Goal: Transaction & Acquisition: Obtain resource

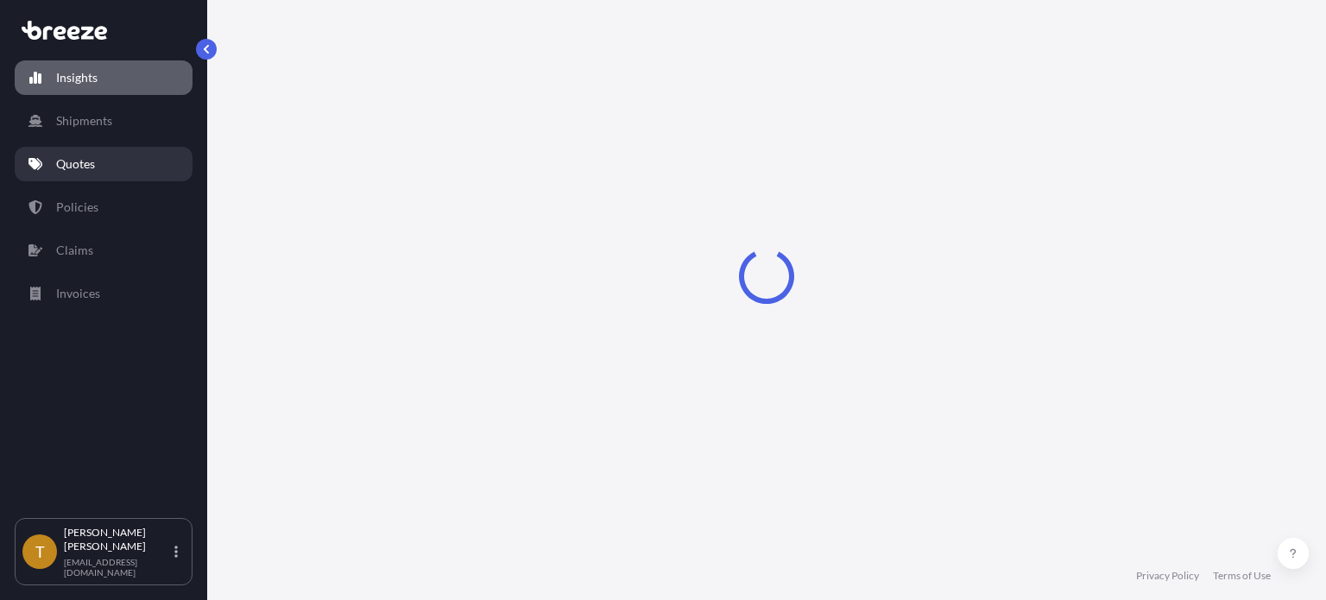
select select "2025"
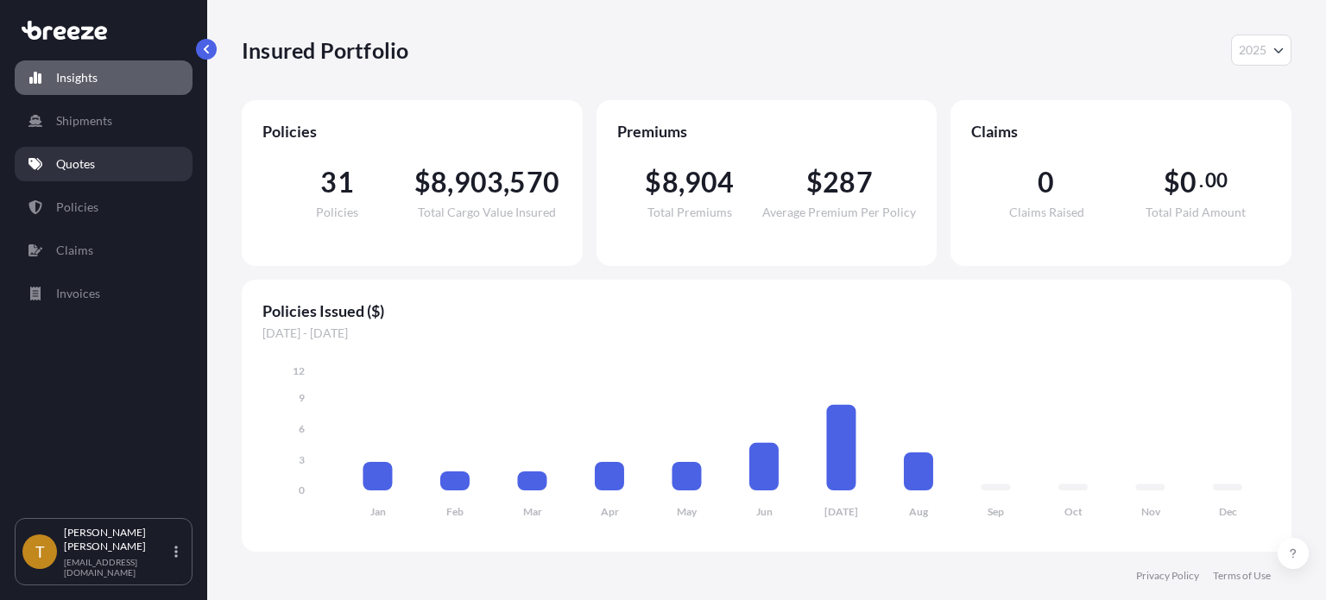
click at [66, 158] on p "Quotes" at bounding box center [75, 163] width 39 height 17
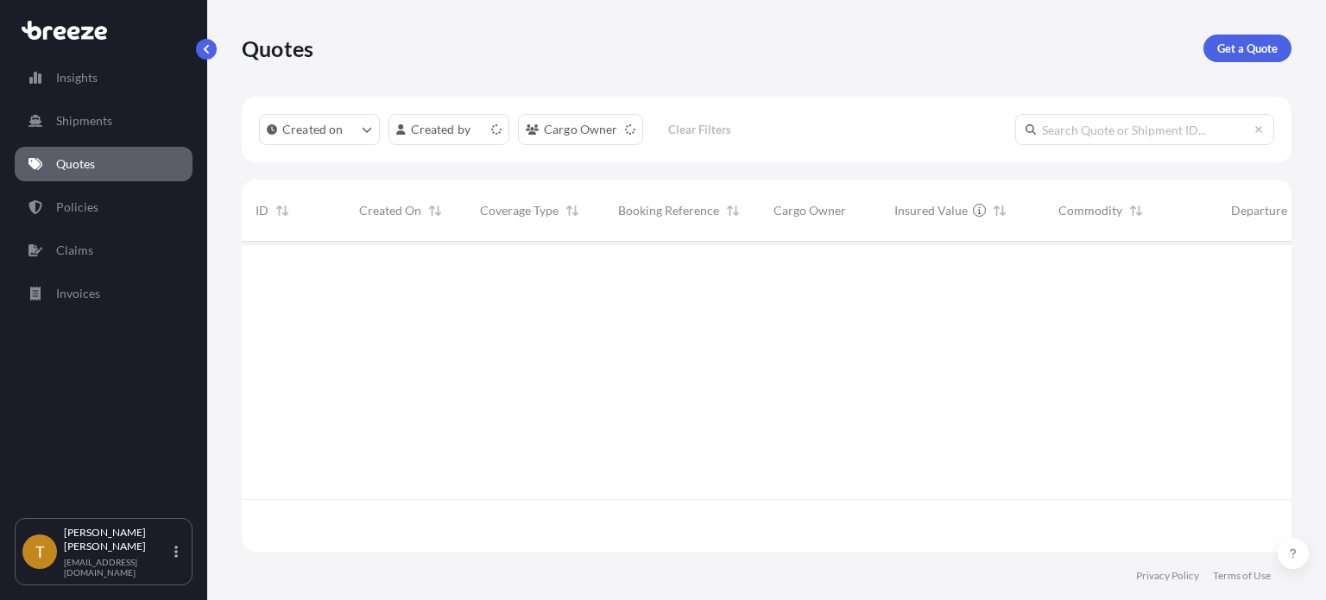
scroll to position [307, 1036]
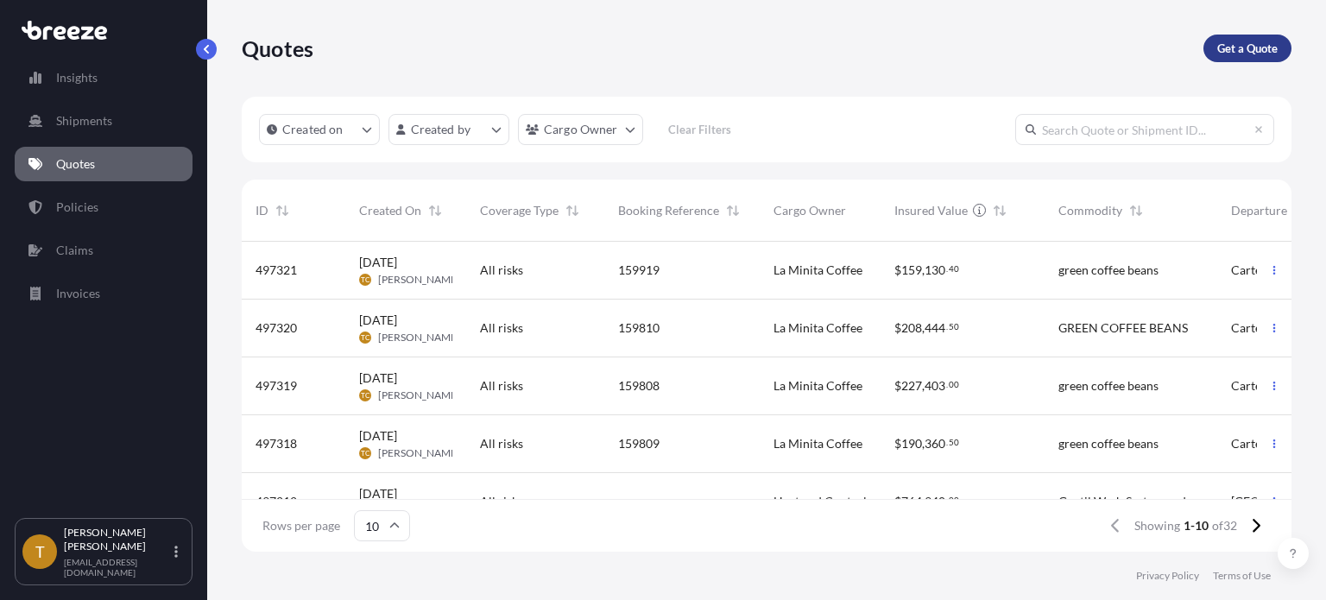
click at [1243, 47] on p "Get a Quote" at bounding box center [1248, 48] width 60 height 17
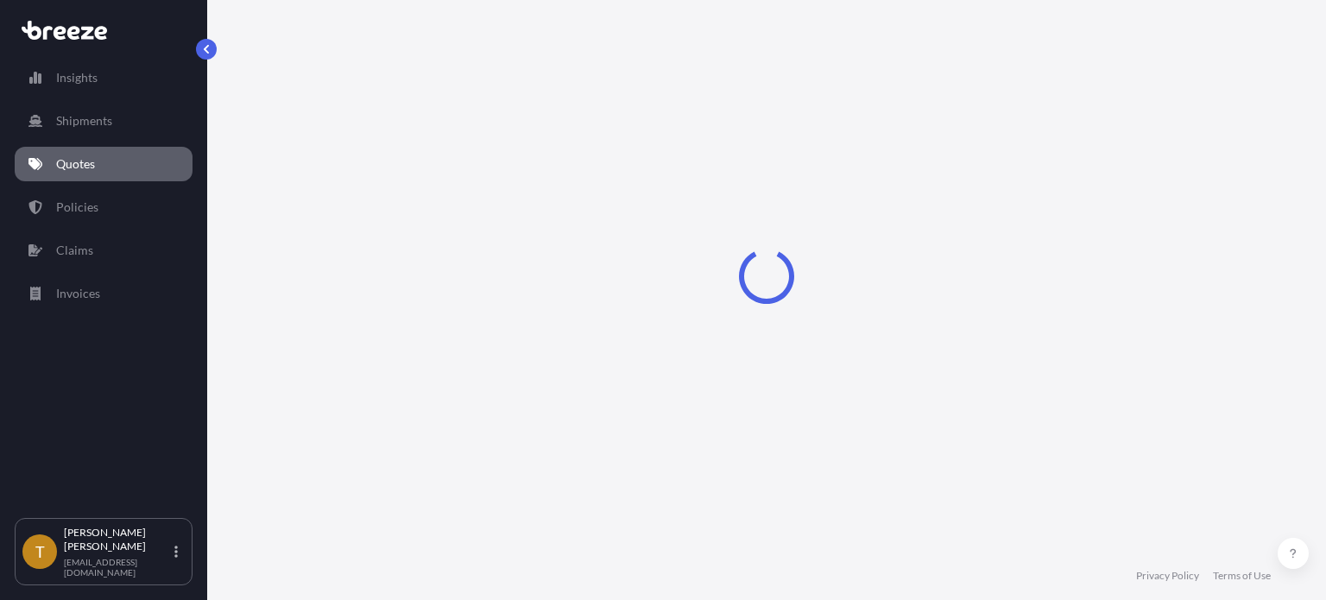
select select "Sea"
select select "1"
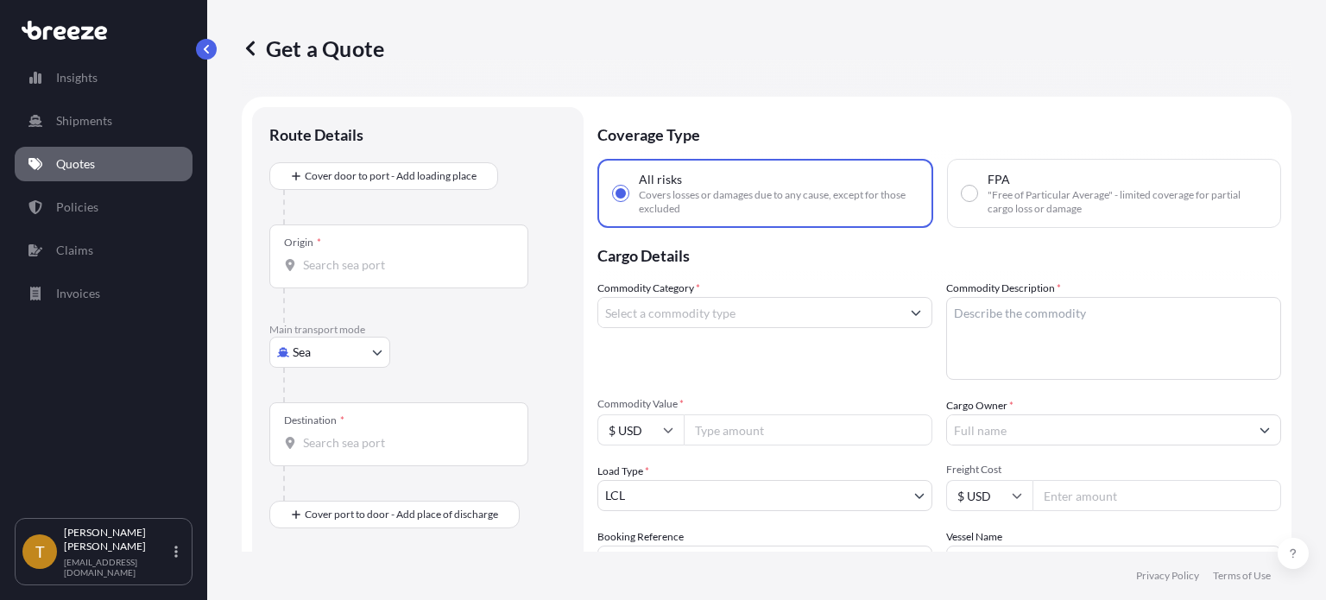
scroll to position [28, 0]
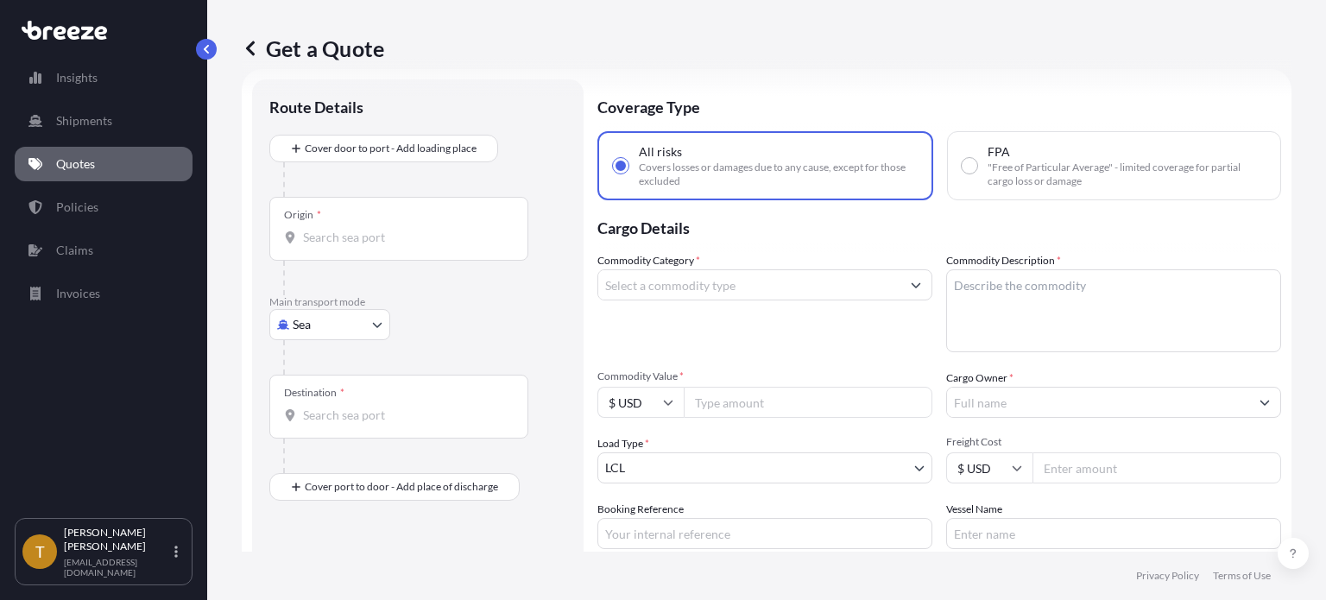
click at [378, 321] on body "Insights Shipments Quotes Policies Claims Invoices T [PERSON_NAME] [EMAIL_ADDRE…" at bounding box center [663, 365] width 1326 height 730
click at [307, 434] on span "Road" at bounding box center [316, 430] width 28 height 17
select select "Road"
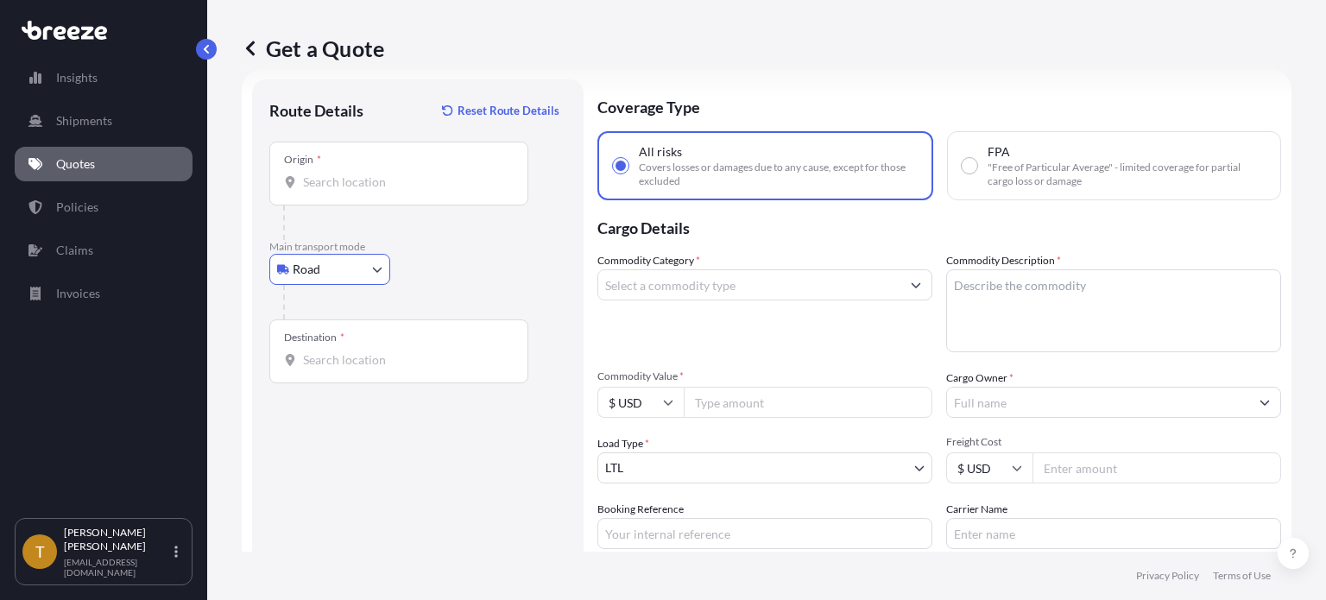
click at [412, 181] on input "Origin *" at bounding box center [405, 182] width 204 height 17
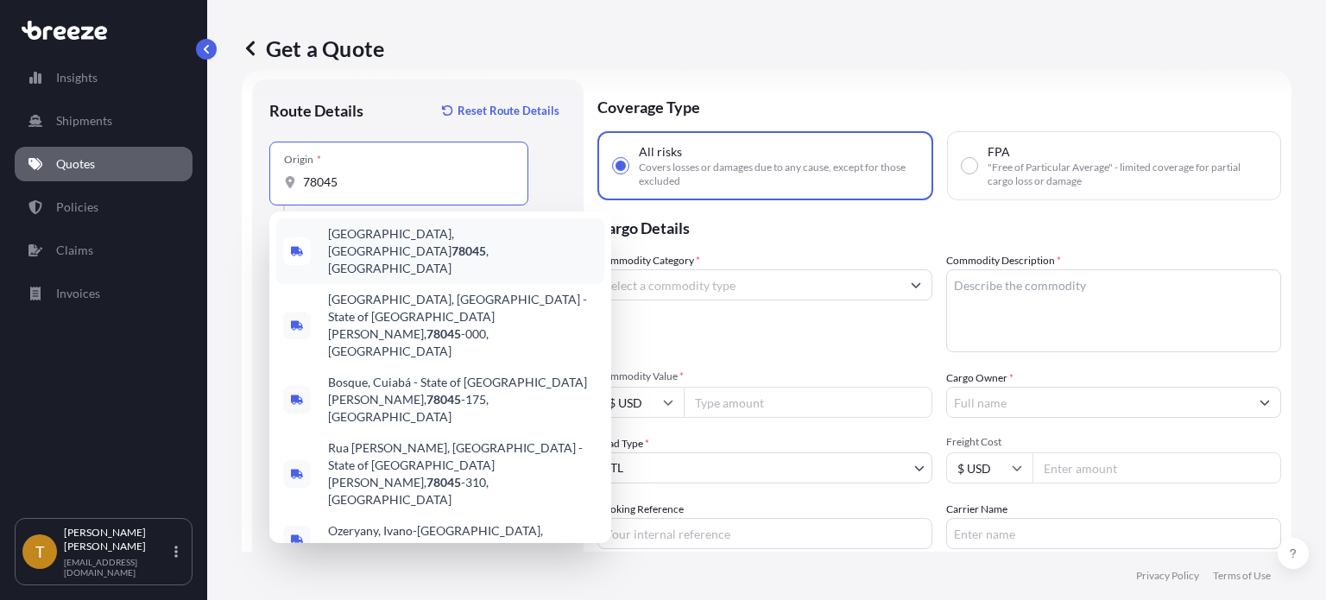
click at [366, 239] on span "[GEOGRAPHIC_DATA], [GEOGRAPHIC_DATA] 78045 , [GEOGRAPHIC_DATA]" at bounding box center [462, 251] width 269 height 52
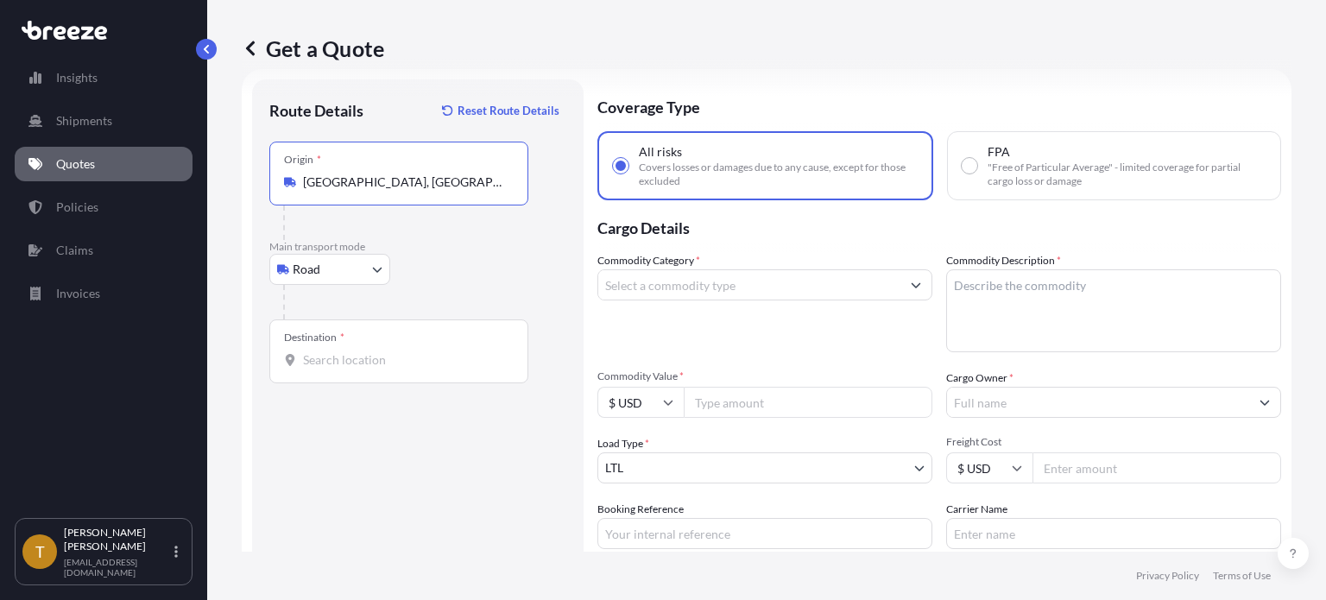
type input "[GEOGRAPHIC_DATA], [GEOGRAPHIC_DATA] 78045, [GEOGRAPHIC_DATA]"
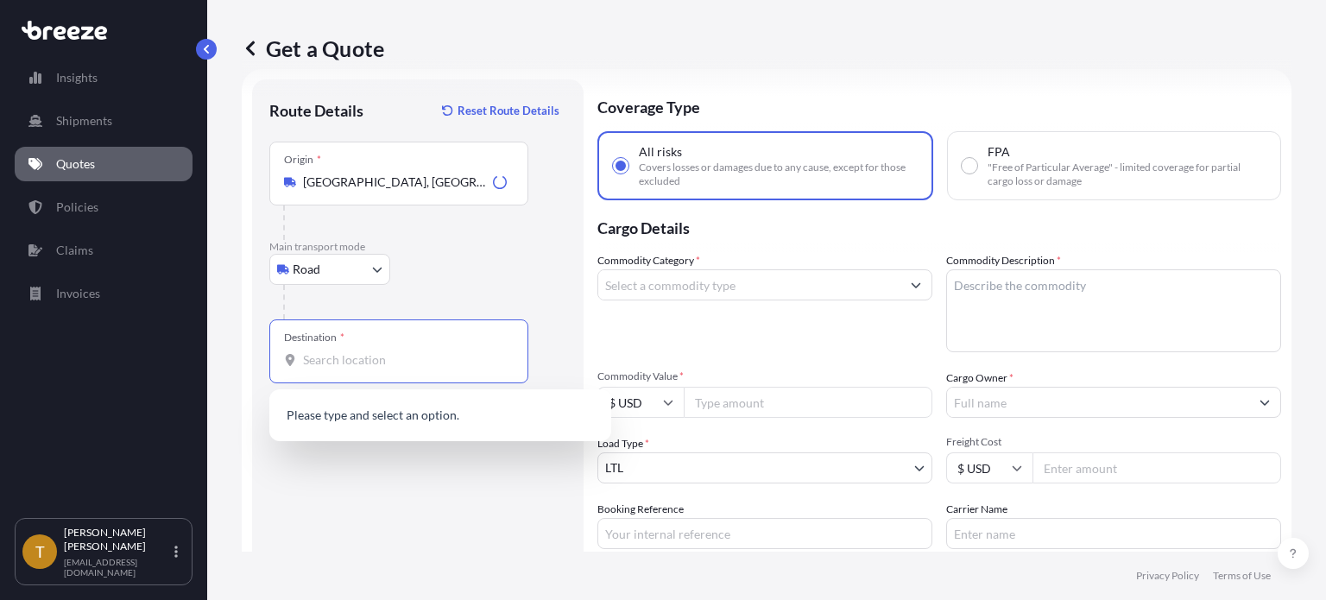
click at [359, 364] on input "Destination *" at bounding box center [405, 359] width 204 height 17
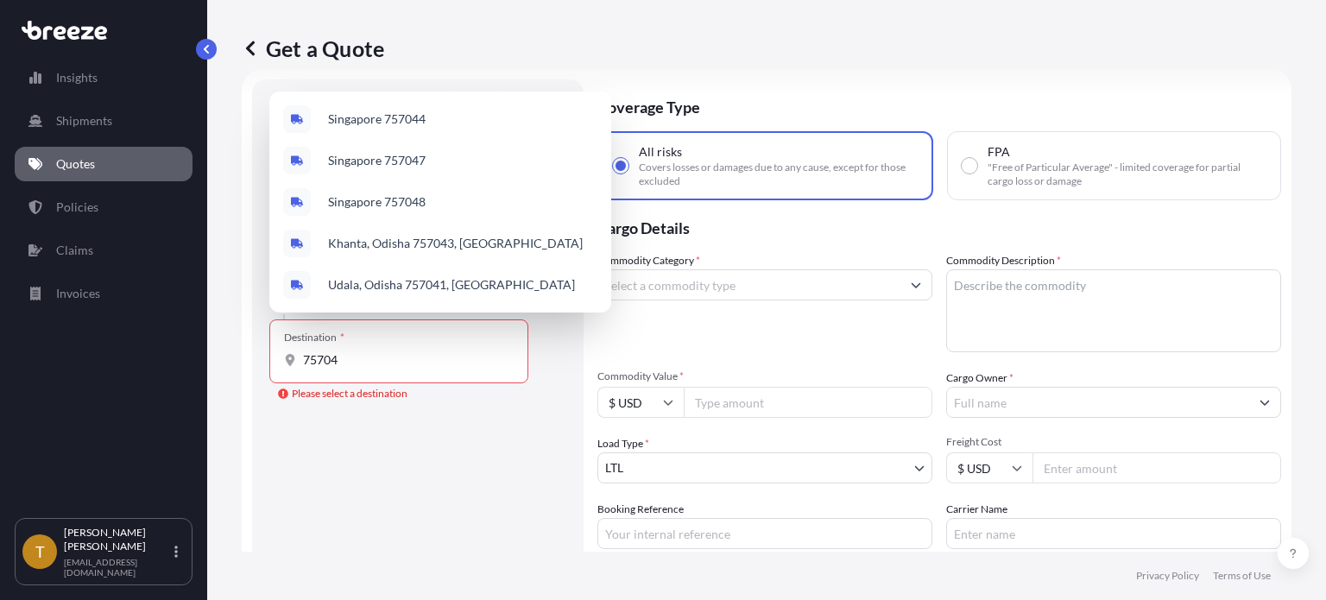
click at [417, 479] on div "Route Details Reset Route Details Place of loading Road Road Rail Origin * [GEO…" at bounding box center [417, 389] width 297 height 584
click at [353, 365] on input "75704" at bounding box center [405, 359] width 204 height 17
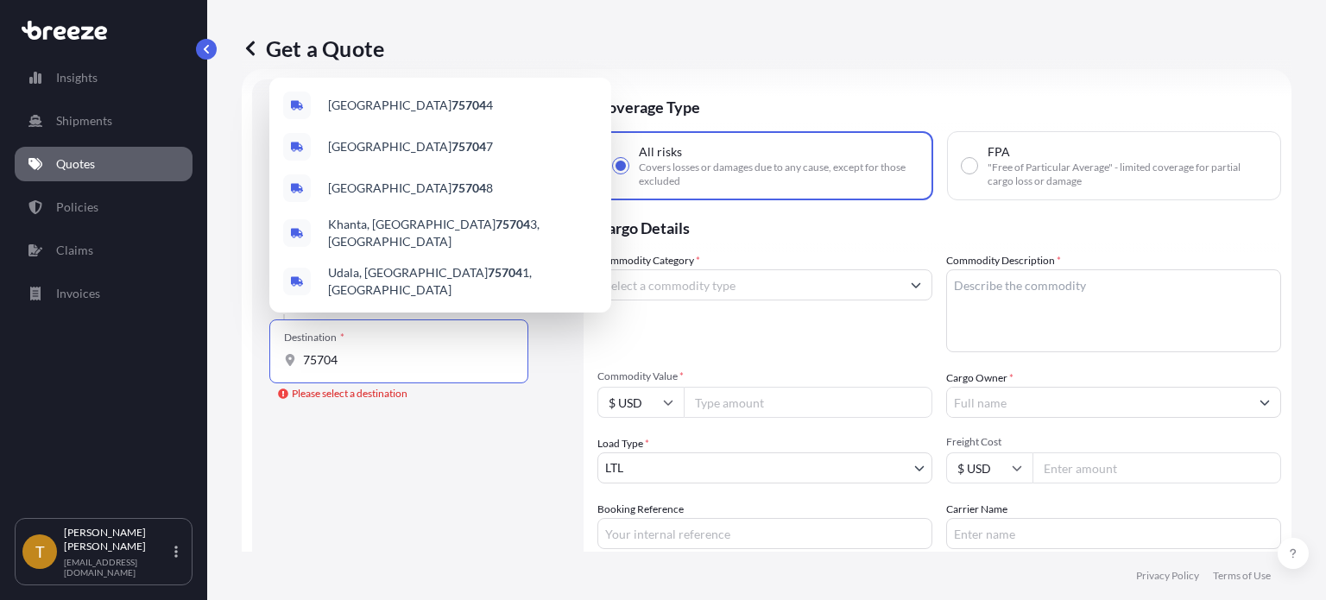
click at [304, 353] on input "75704" at bounding box center [405, 359] width 204 height 17
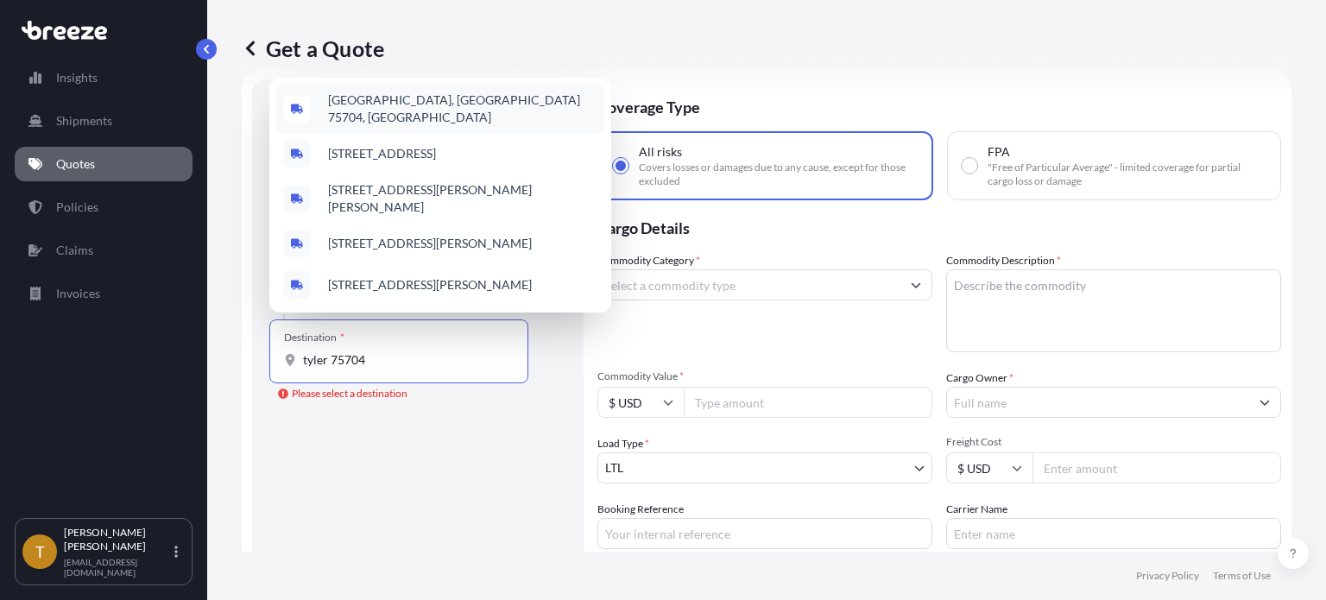
click at [413, 109] on span "[GEOGRAPHIC_DATA], [GEOGRAPHIC_DATA] 75704, [GEOGRAPHIC_DATA]" at bounding box center [462, 109] width 269 height 35
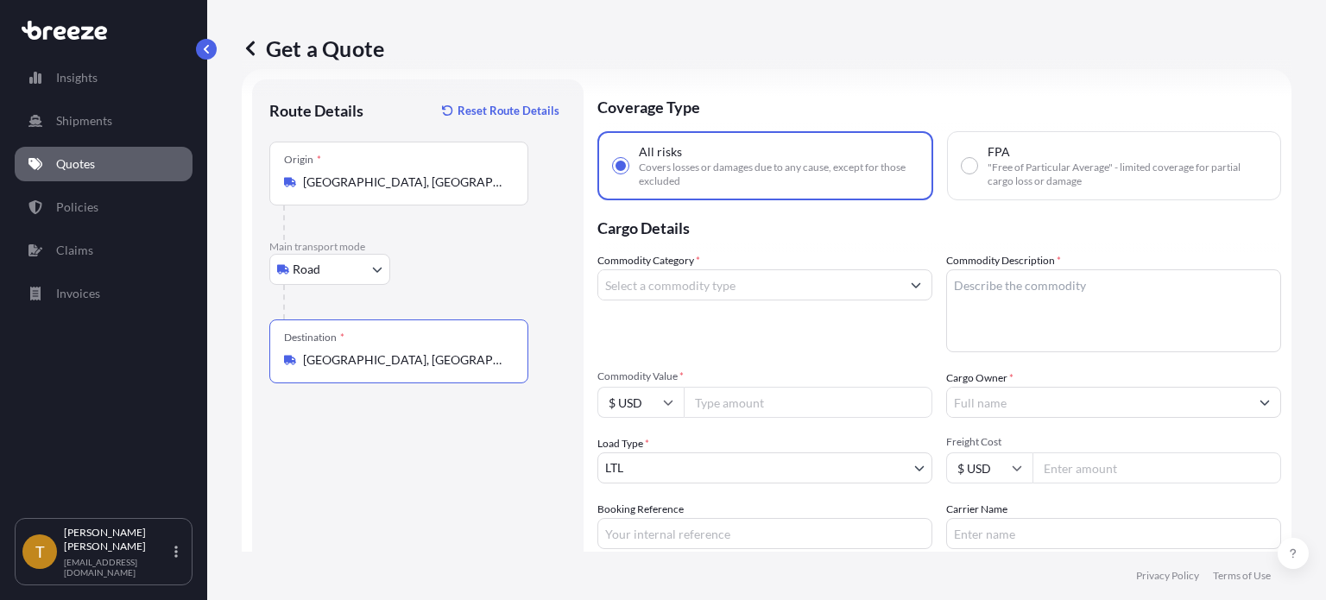
type input "[GEOGRAPHIC_DATA], [GEOGRAPHIC_DATA] 75704, [GEOGRAPHIC_DATA]"
click at [784, 289] on input "Commodity Category *" at bounding box center [749, 284] width 302 height 31
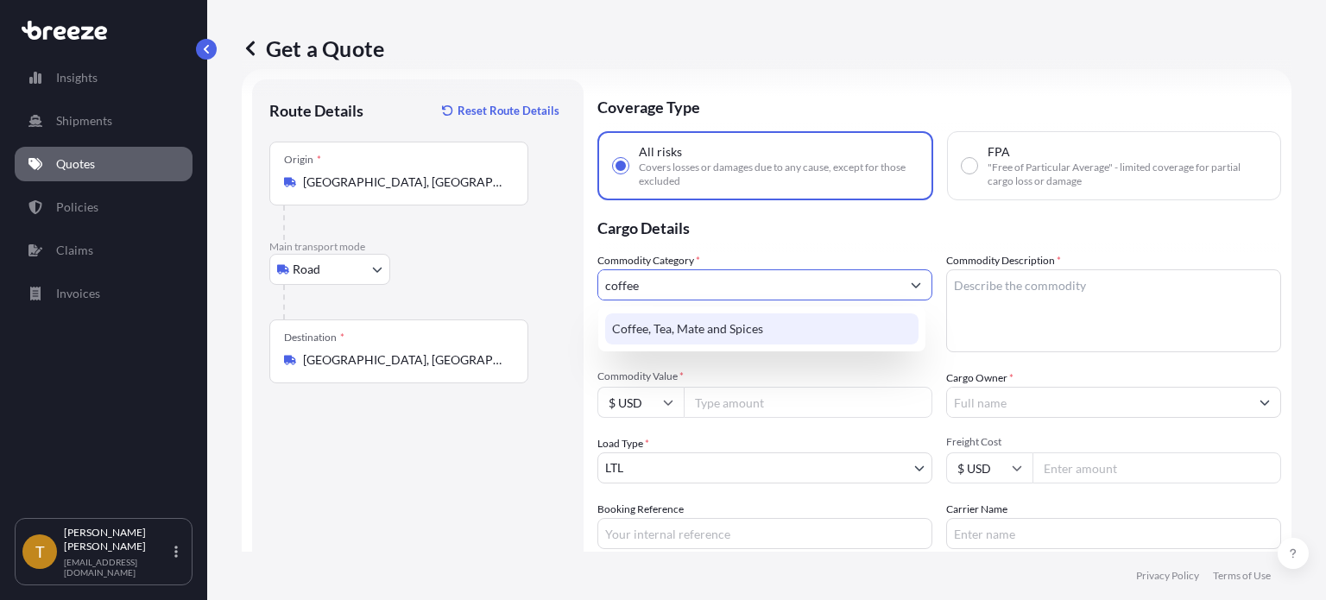
click at [675, 320] on div "Coffee, Tea, Mate and Spices" at bounding box center [761, 328] width 313 height 31
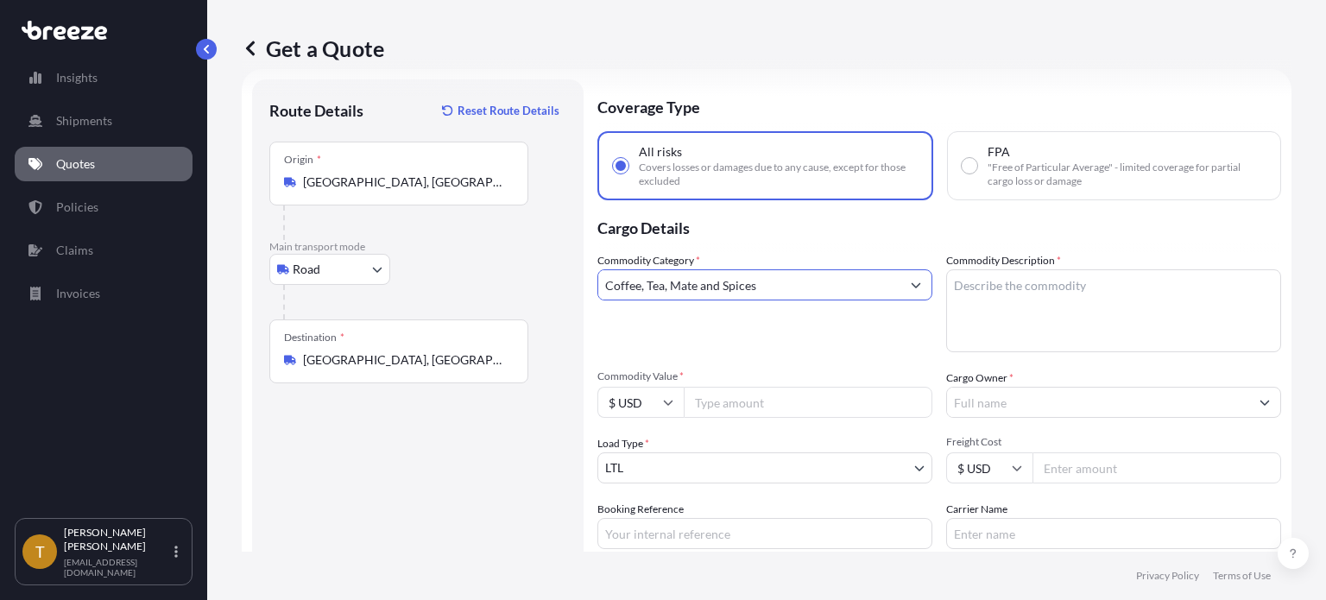
type input "Coffee, Tea, Mate and Spices"
click at [1071, 327] on textarea "Commodity Description *" at bounding box center [1114, 310] width 335 height 83
type textarea "green coffee beans"
click at [811, 408] on input "Commodity Value *" at bounding box center [808, 402] width 249 height 31
type input "163583.00"
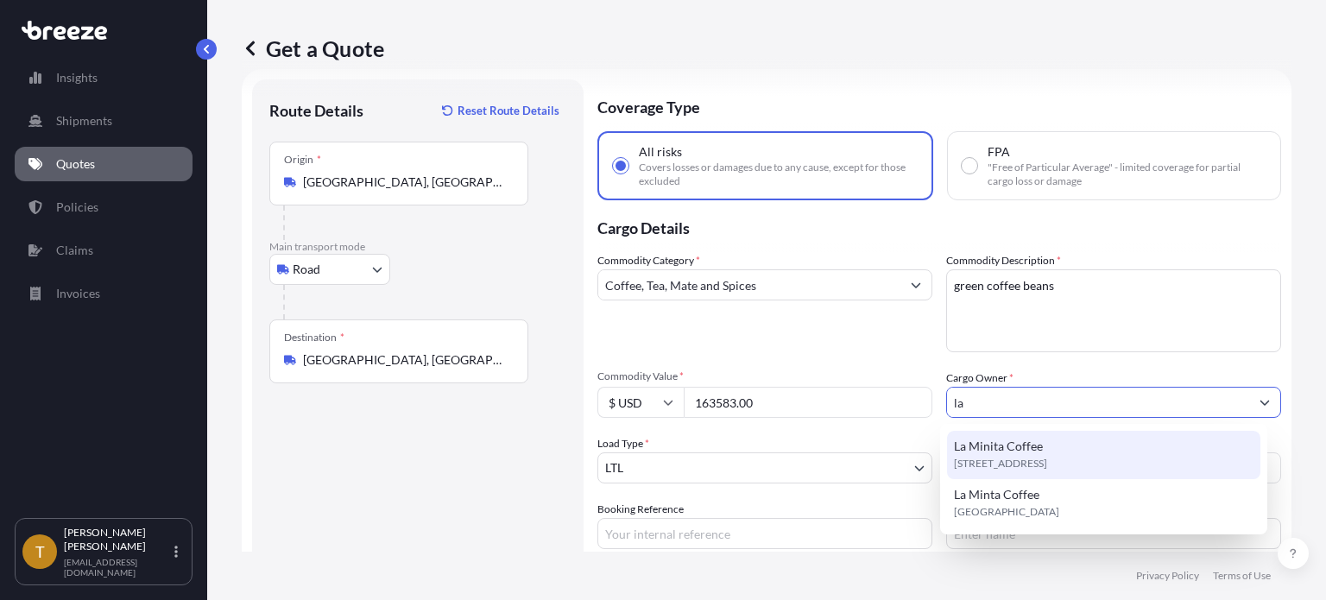
click at [1048, 459] on span "[STREET_ADDRESS]" at bounding box center [1000, 463] width 93 height 17
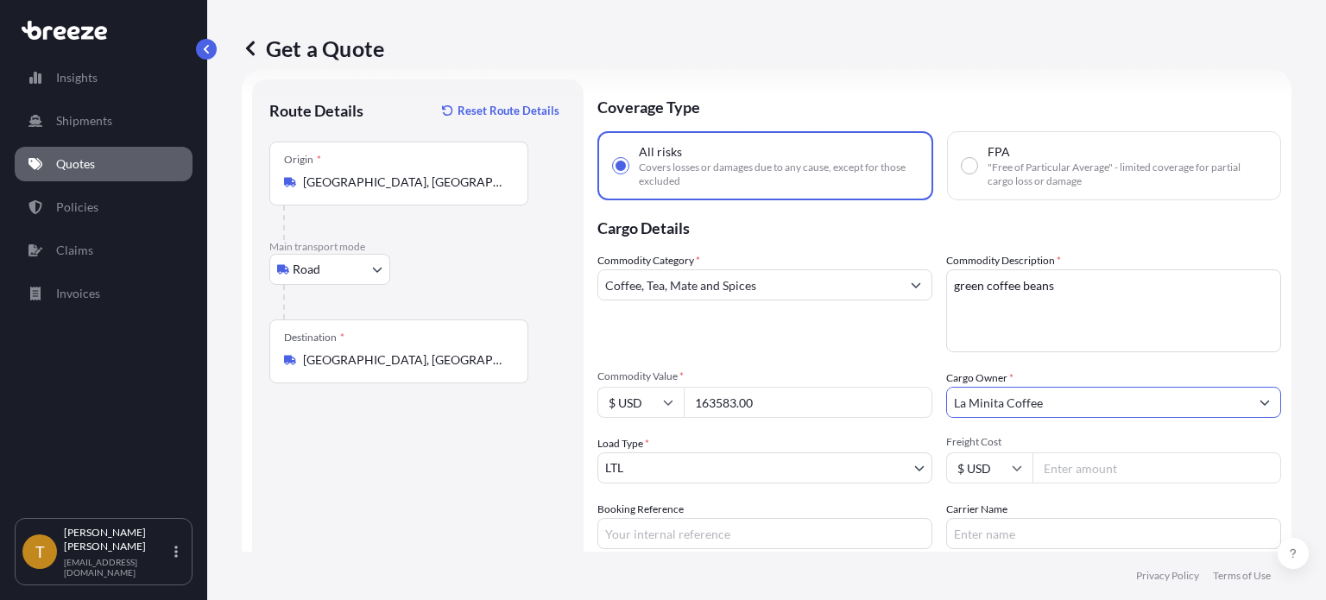
type input "La Minita Coffee"
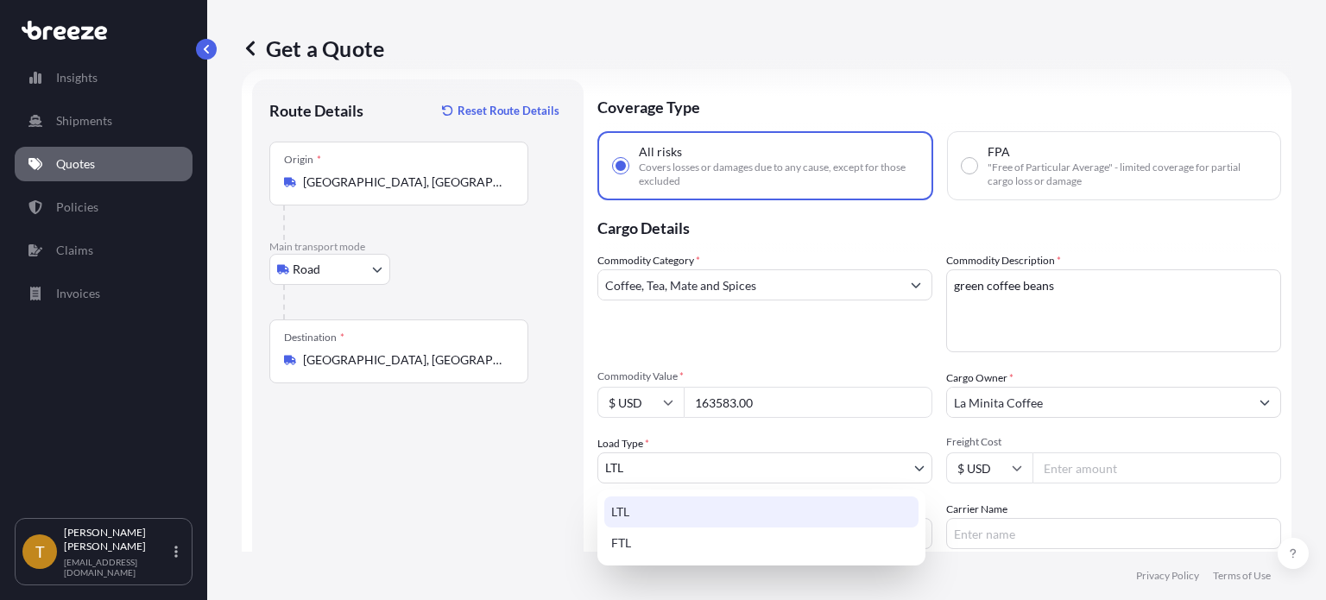
click at [685, 455] on body "15 options available. 9 options available. 0 options available. 2 options avail…" at bounding box center [663, 365] width 1326 height 730
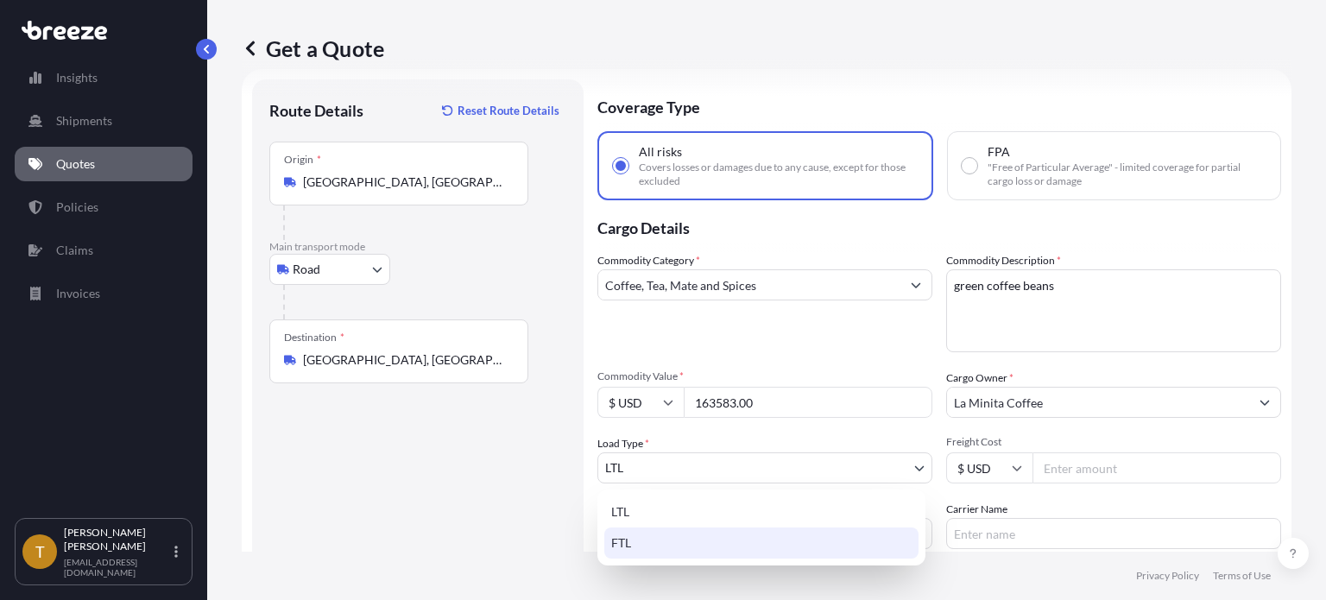
click at [629, 535] on div "FTL" at bounding box center [762, 543] width 314 height 31
select select "2"
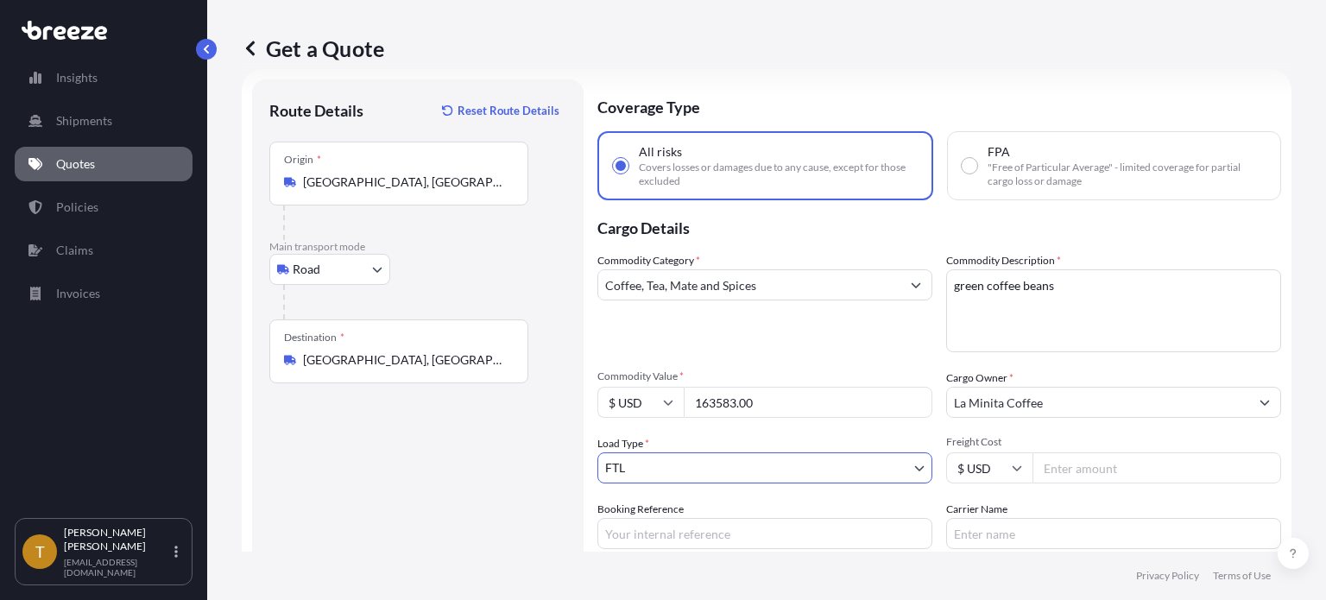
click at [1105, 464] on input "Freight Cost" at bounding box center [1157, 468] width 249 height 31
type input "1600"
click at [794, 538] on input "Booking Reference" at bounding box center [765, 533] width 335 height 31
click at [625, 538] on input "[GEOGRAPHIC_DATA] to [GEOGRAPHIC_DATA]" at bounding box center [765, 533] width 335 height 31
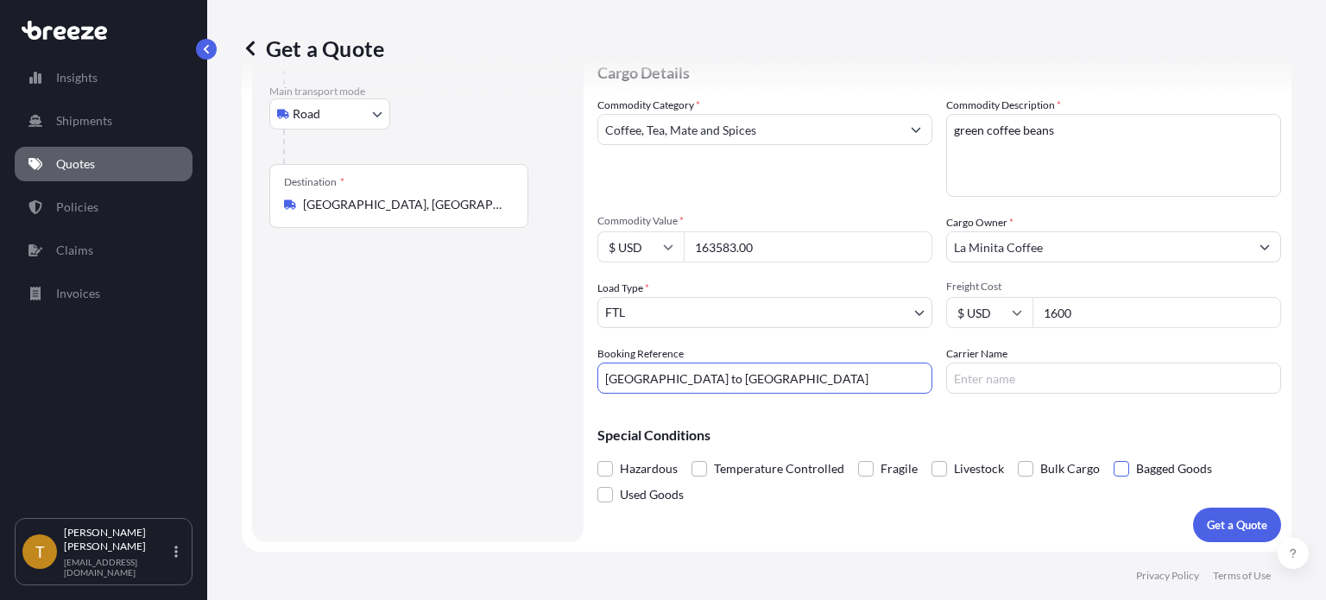
type input "[GEOGRAPHIC_DATA] to [GEOGRAPHIC_DATA]"
click at [1123, 463] on span at bounding box center [1122, 469] width 16 height 16
click at [1114, 456] on input "Bagged Goods" at bounding box center [1114, 456] width 0 height 0
click at [1213, 521] on p "Get a Quote" at bounding box center [1237, 524] width 60 height 17
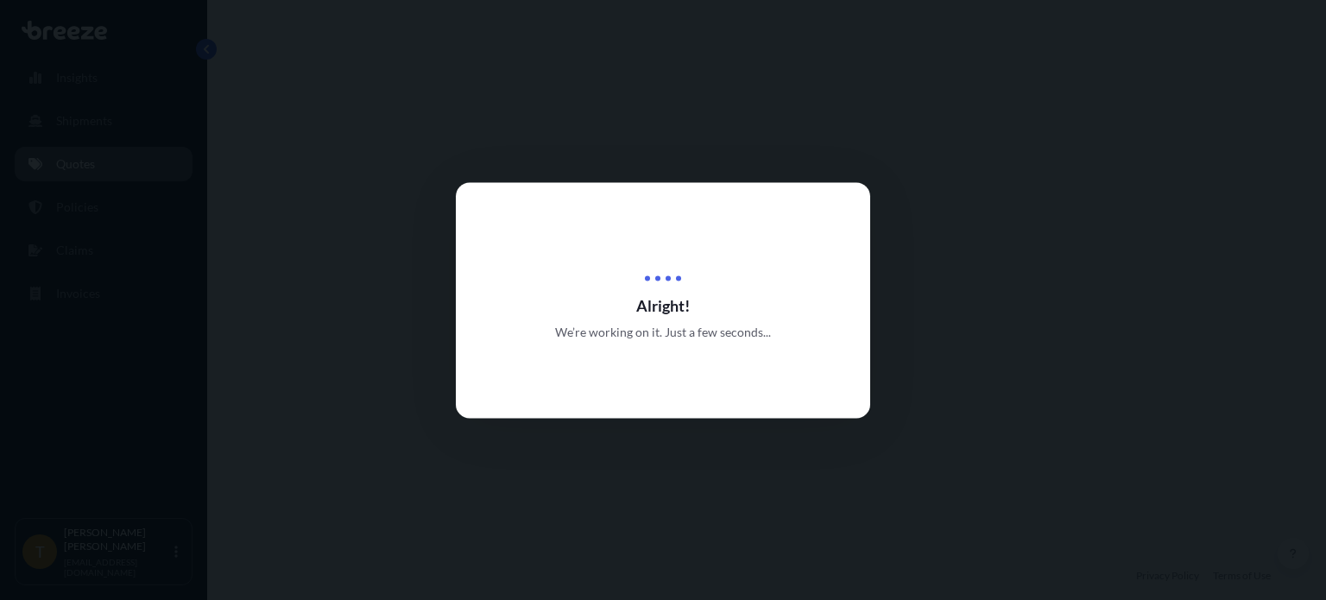
select select "Road"
select select "2"
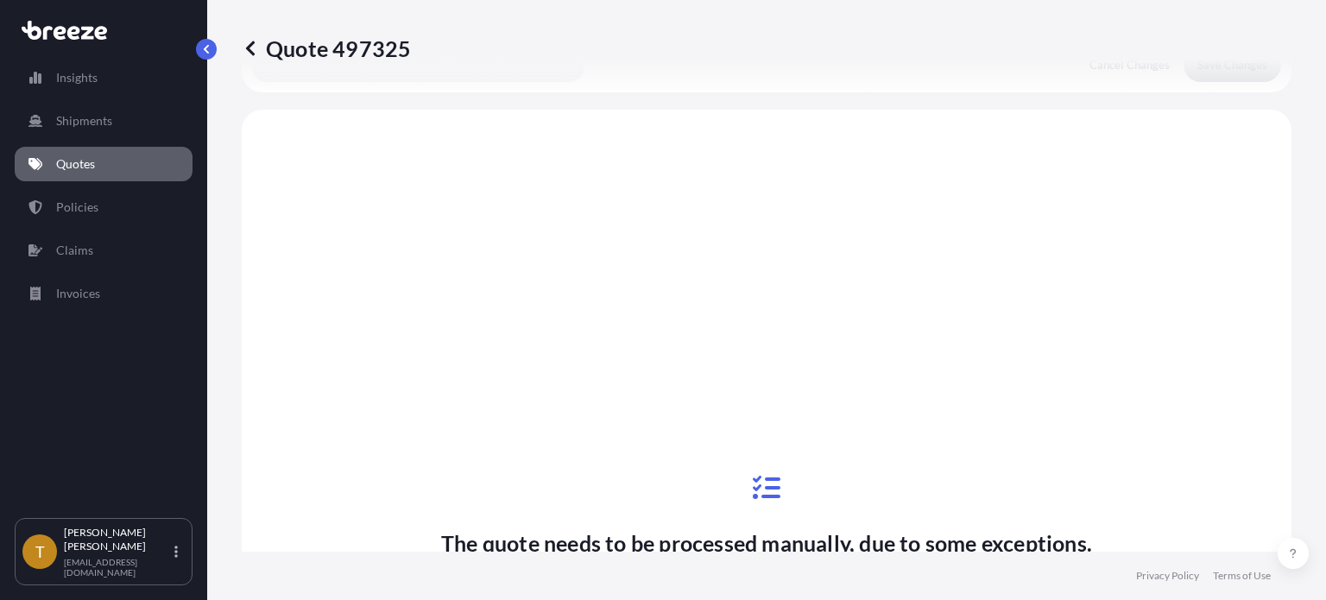
scroll to position [666, 0]
